Goal: Information Seeking & Learning: Learn about a topic

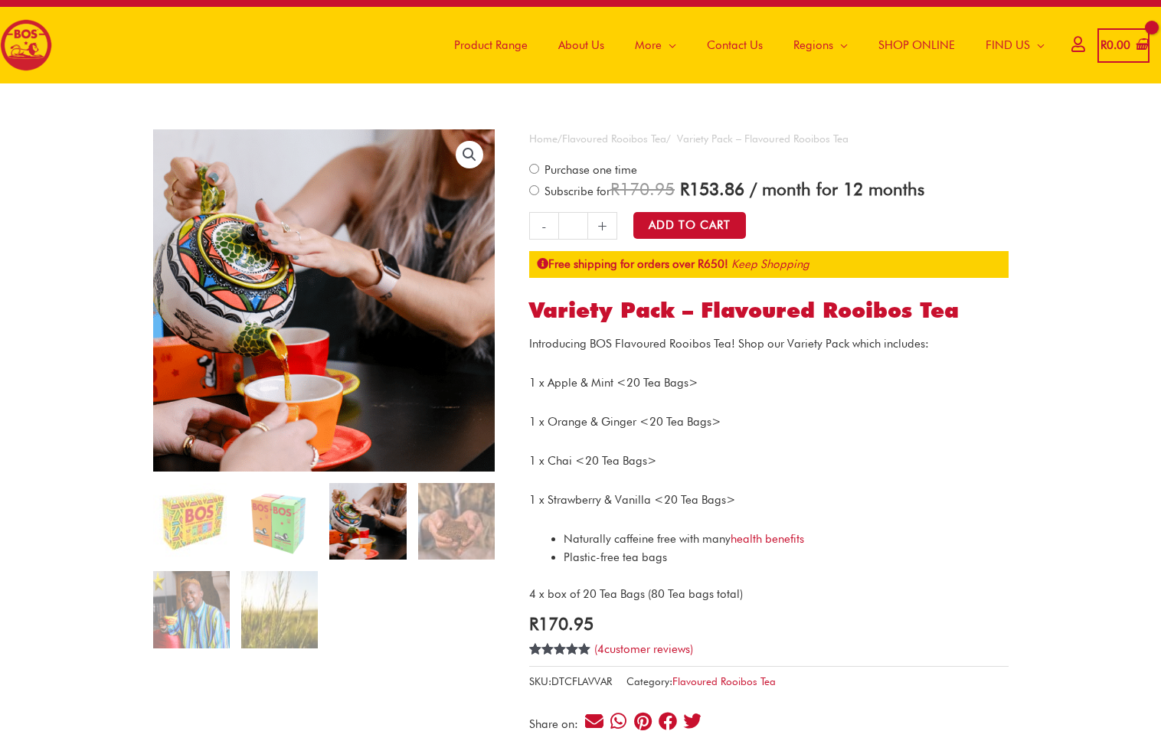
scroll to position [29, 0]
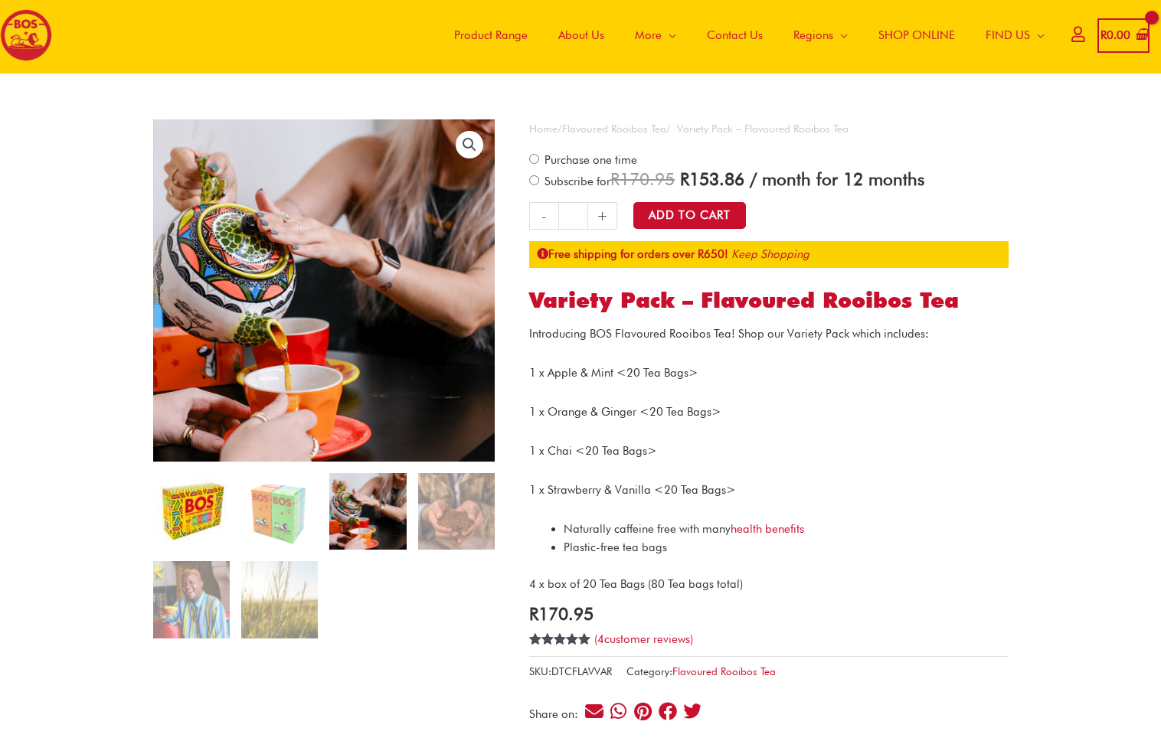
click at [190, 503] on img at bounding box center [191, 511] width 77 height 77
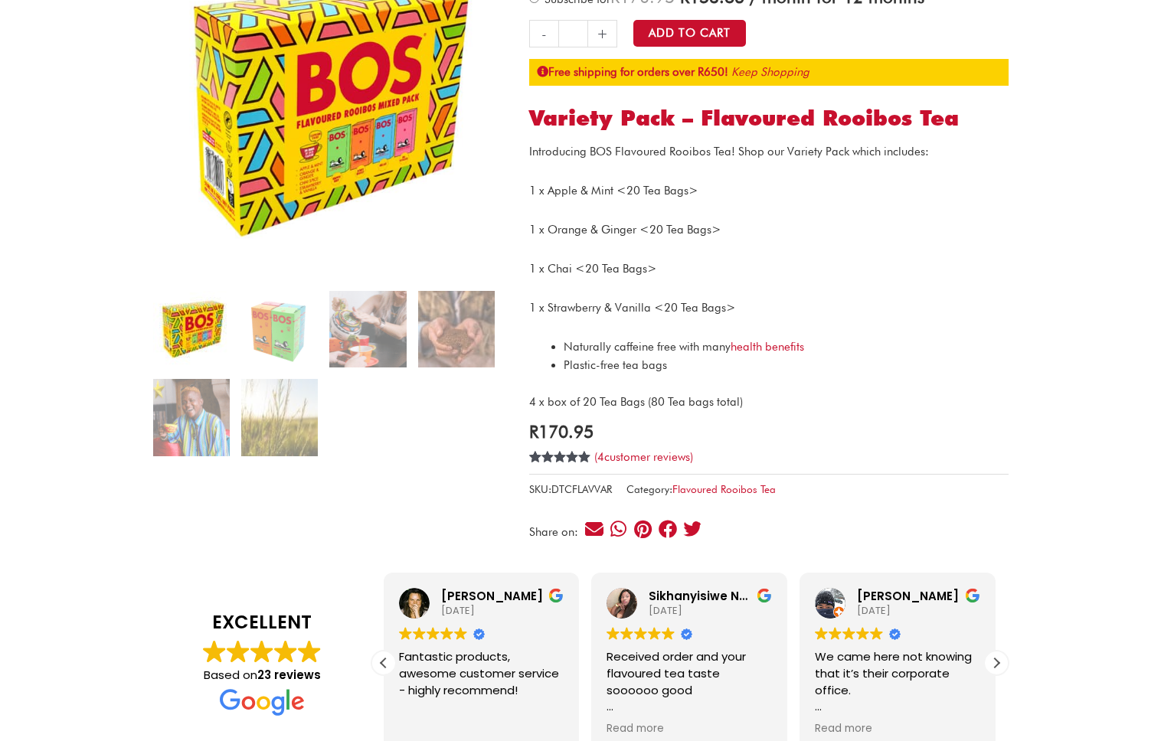
scroll to position [199, 0]
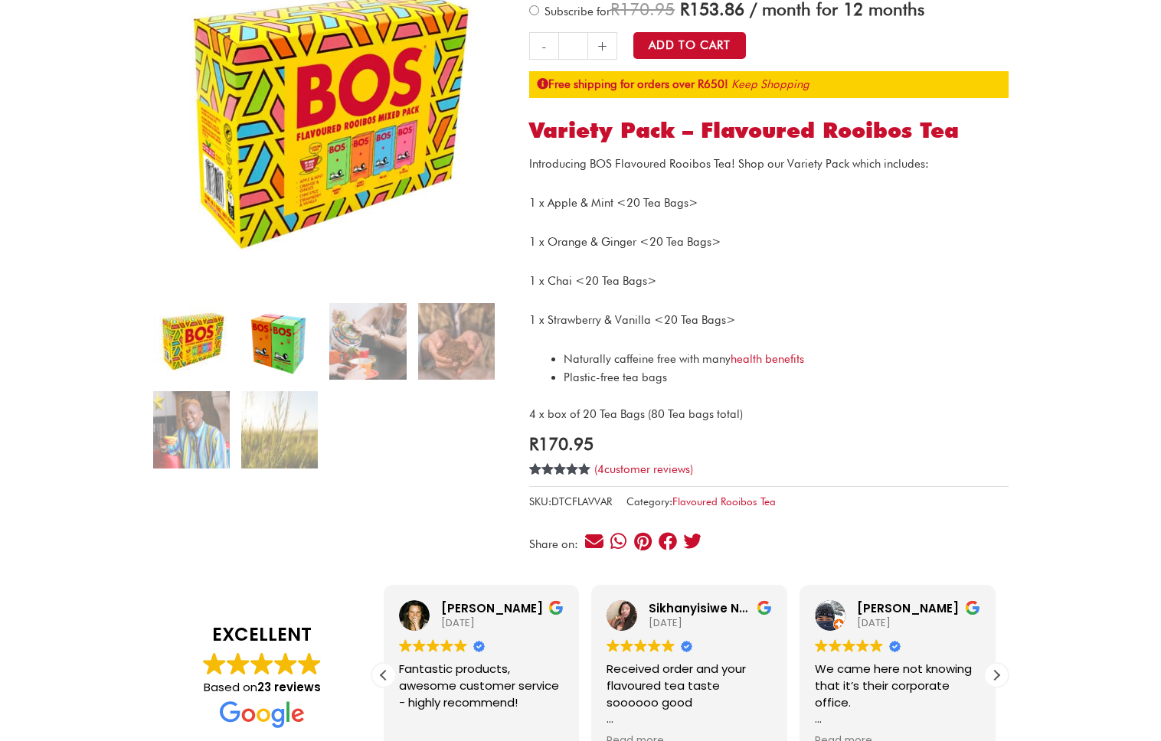
click at [260, 335] on img at bounding box center [279, 341] width 77 height 77
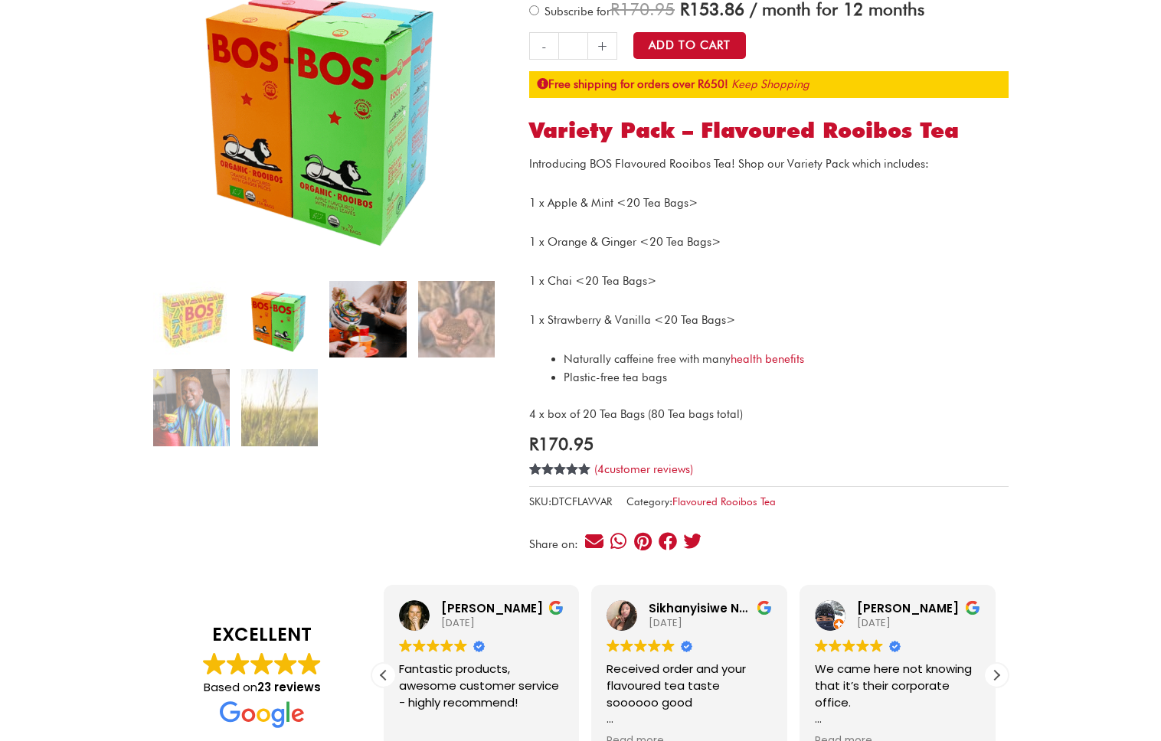
click at [380, 301] on img at bounding box center [367, 319] width 77 height 77
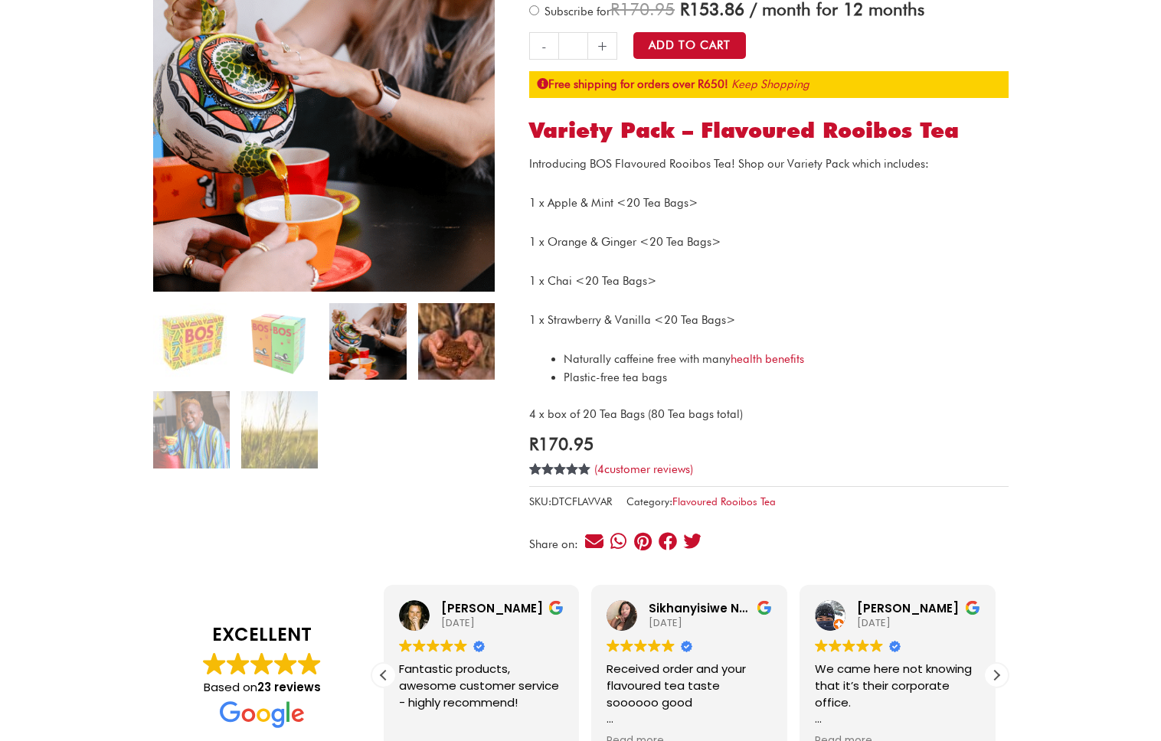
click at [451, 331] on img at bounding box center [456, 341] width 77 height 77
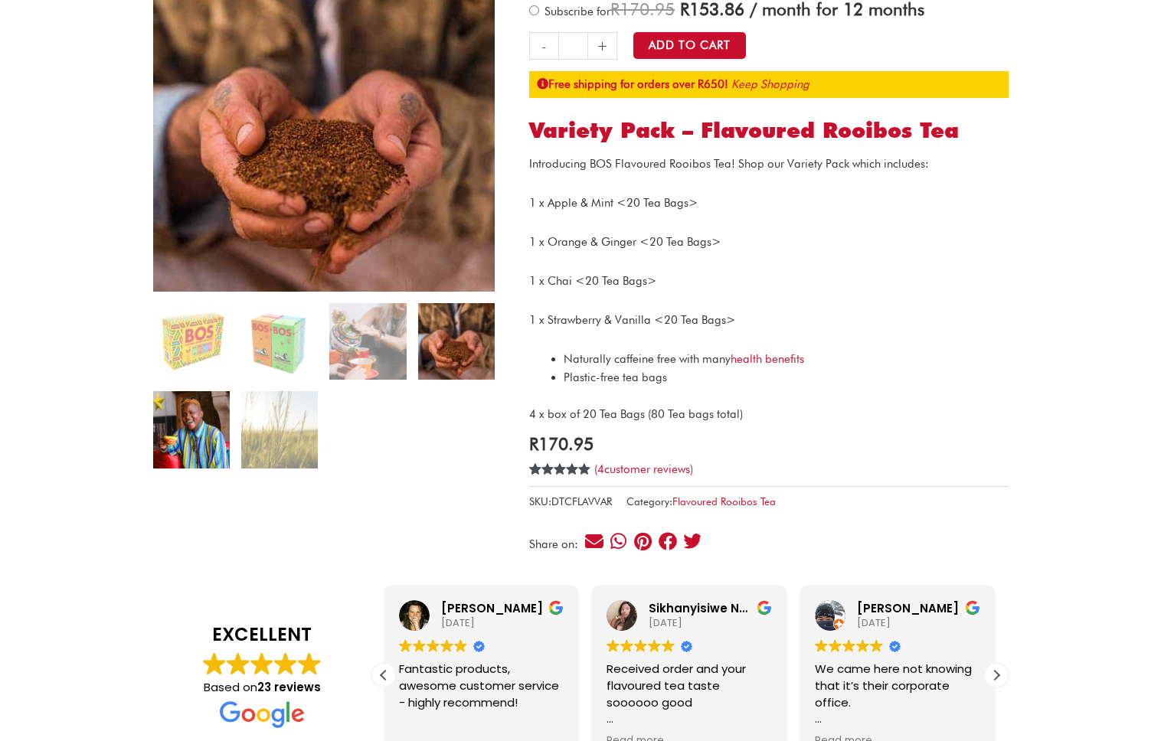
click at [195, 422] on img at bounding box center [191, 429] width 77 height 77
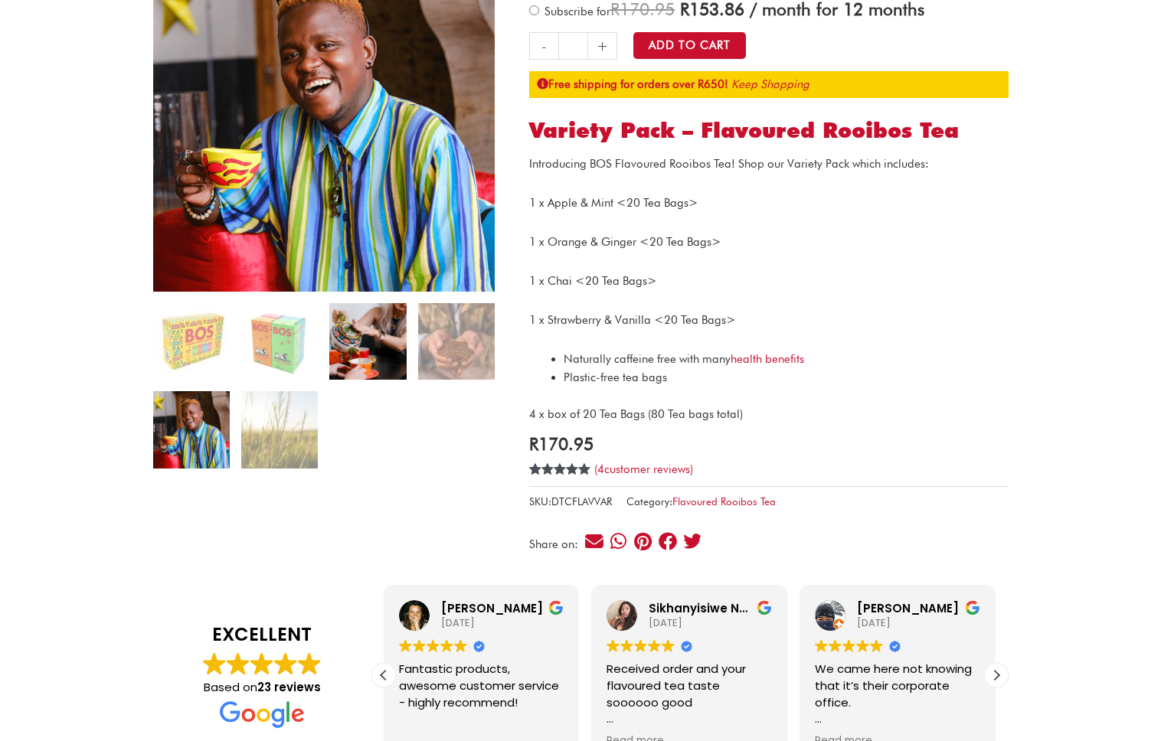
click at [355, 378] on img at bounding box center [367, 341] width 77 height 77
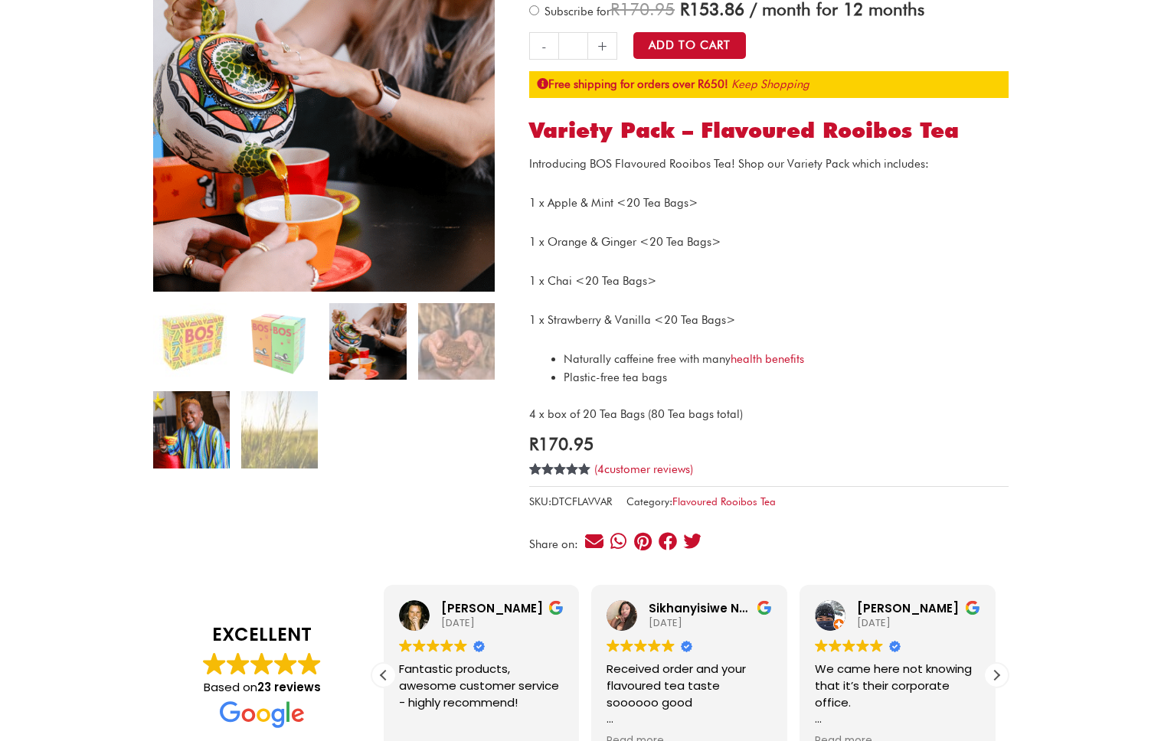
click at [213, 429] on img at bounding box center [191, 429] width 77 height 77
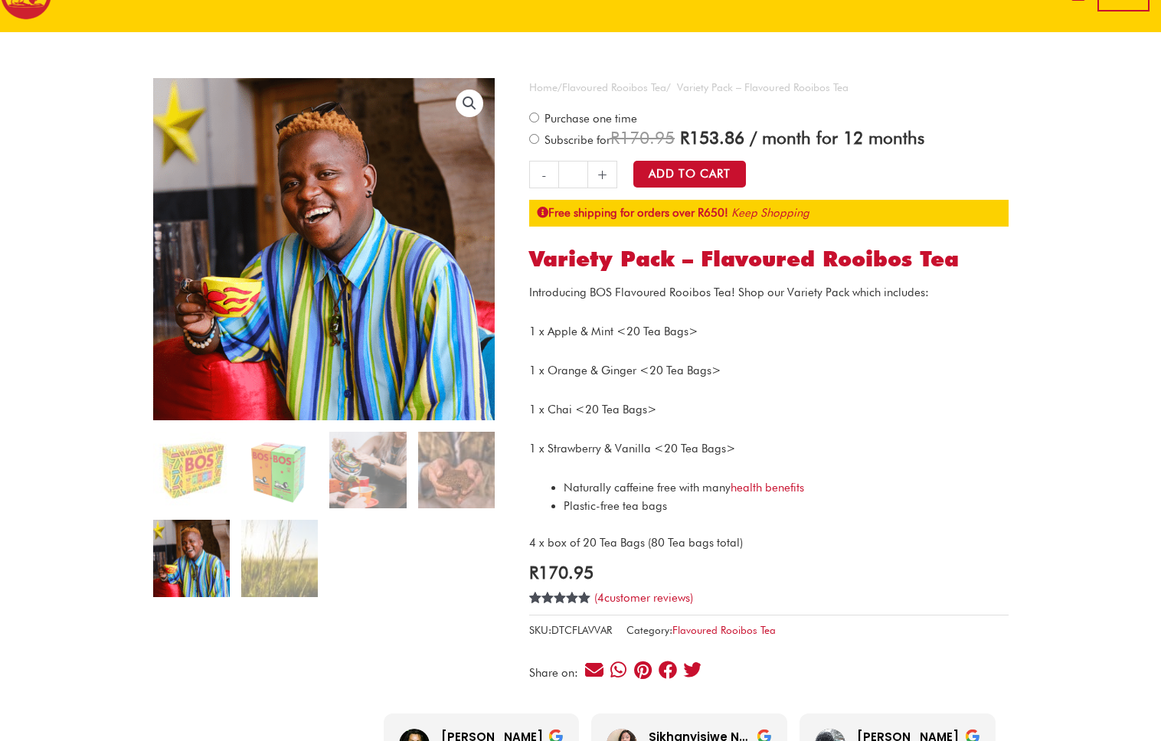
scroll to position [69, 0]
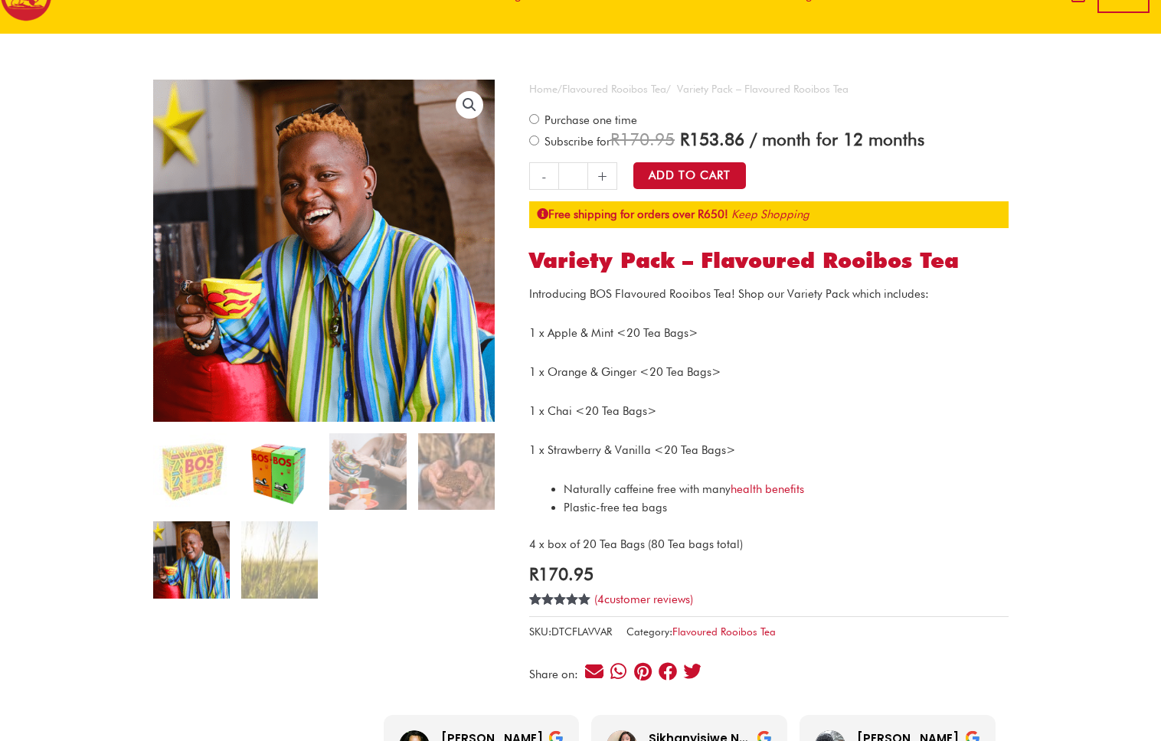
click at [296, 478] on img at bounding box center [279, 471] width 77 height 77
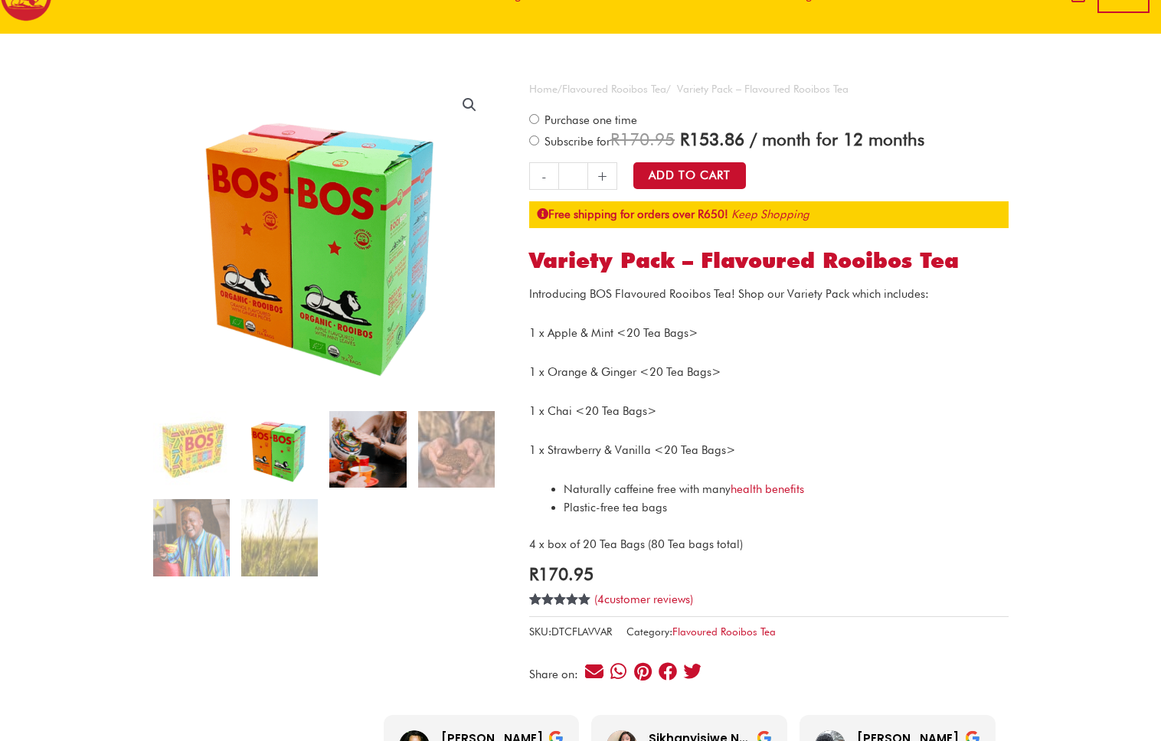
click at [338, 466] on img at bounding box center [367, 449] width 77 height 77
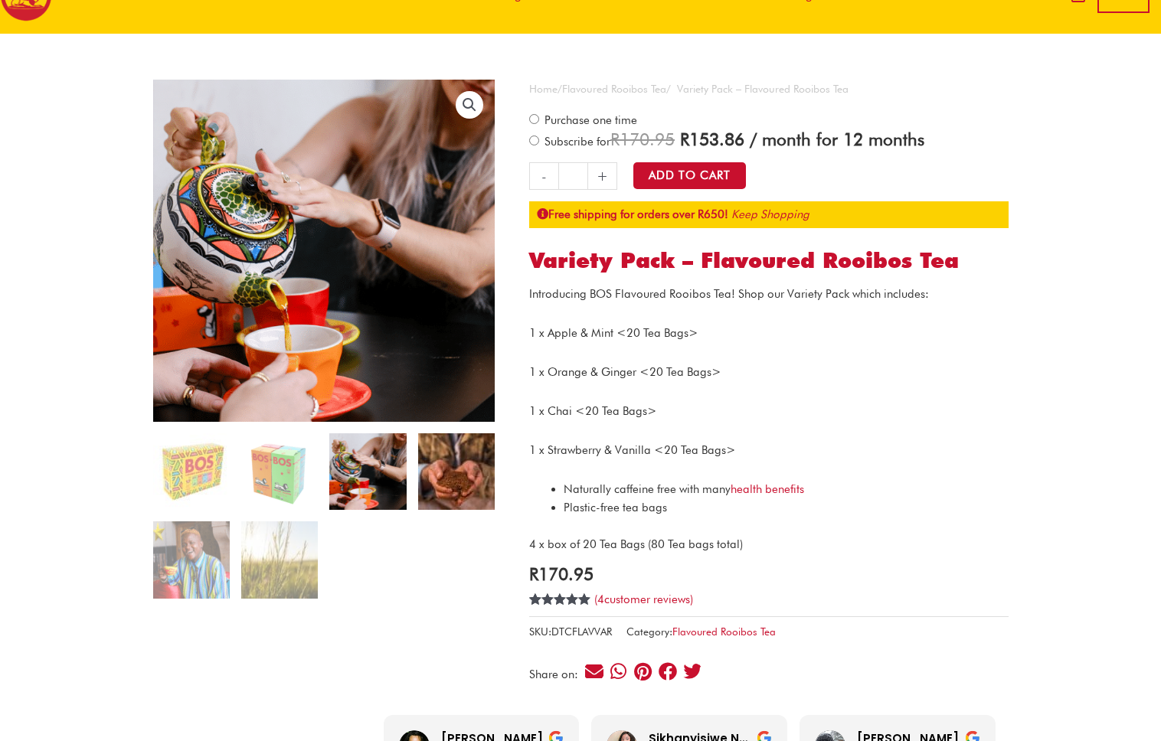
click at [470, 441] on img at bounding box center [456, 471] width 77 height 77
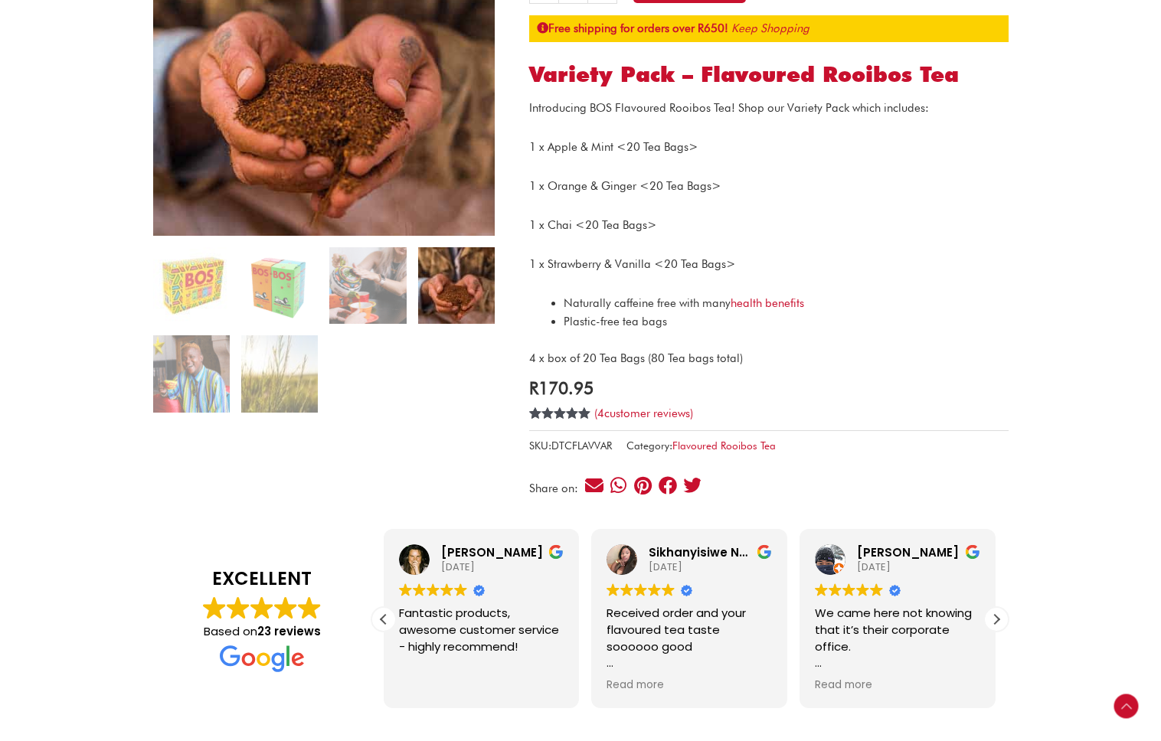
scroll to position [250, 0]
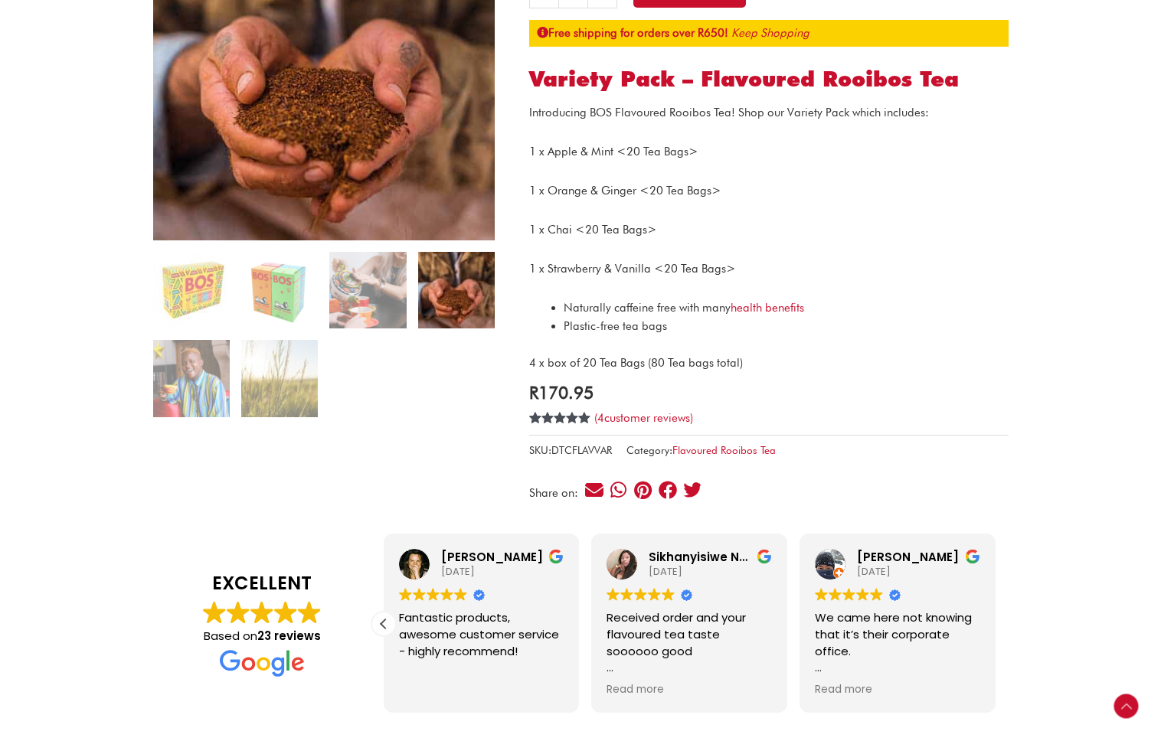
click at [646, 331] on span "Plastic-free tea bags" at bounding box center [614, 326] width 103 height 14
copy div "Plastic-free tea bags"
click at [652, 326] on span "Plastic-free tea bags" at bounding box center [614, 326] width 103 height 14
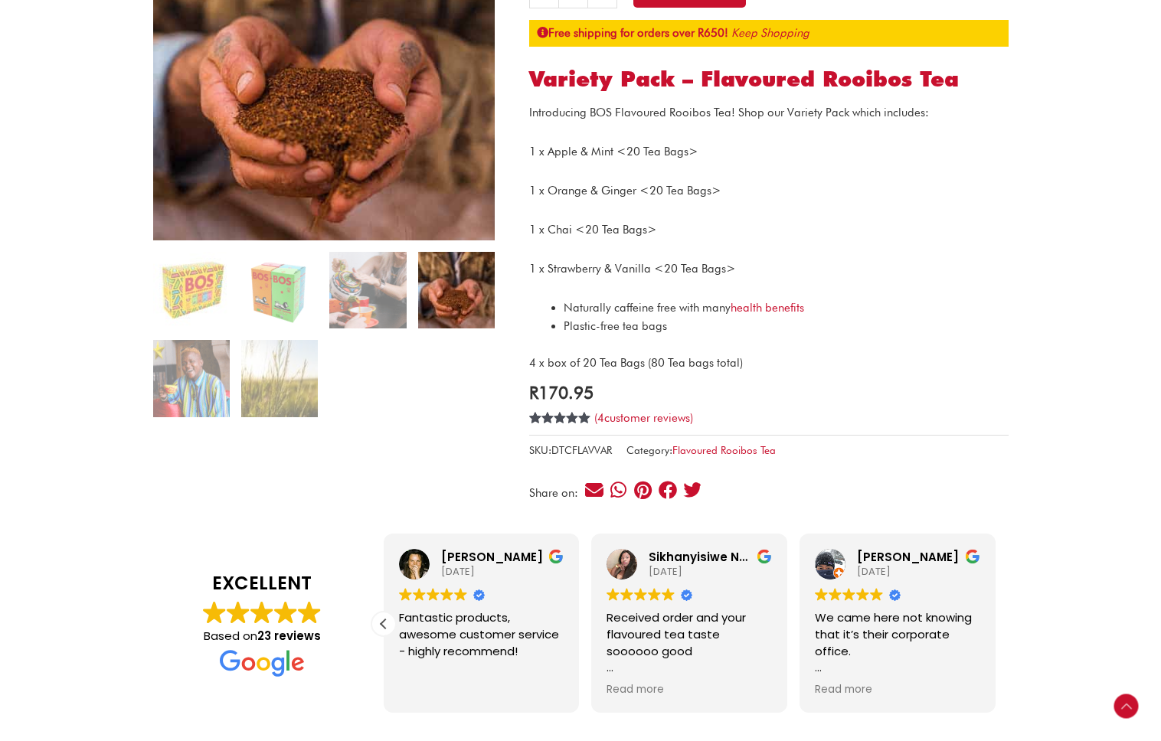
click at [652, 326] on span "Plastic-free tea bags" at bounding box center [614, 326] width 103 height 14
click at [653, 326] on span "Plastic-free tea bags" at bounding box center [614, 326] width 103 height 14
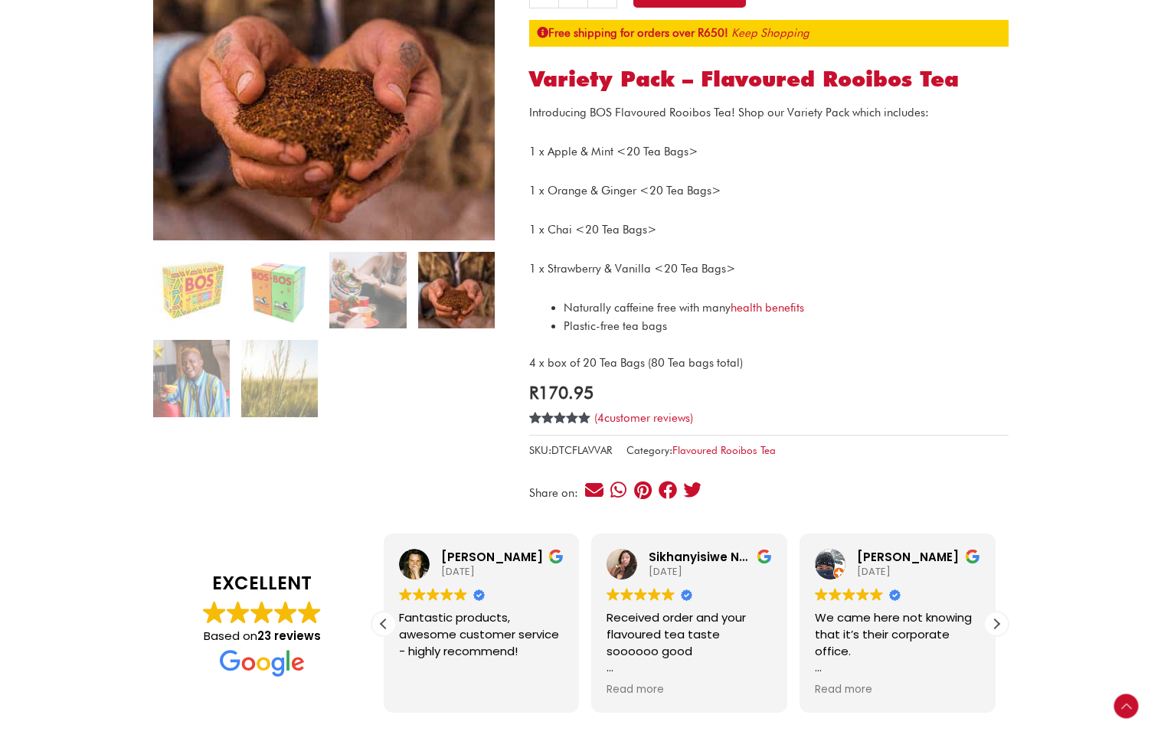
click at [653, 326] on span "Plastic-free tea bags" at bounding box center [614, 326] width 103 height 14
